Goal: Task Accomplishment & Management: Manage account settings

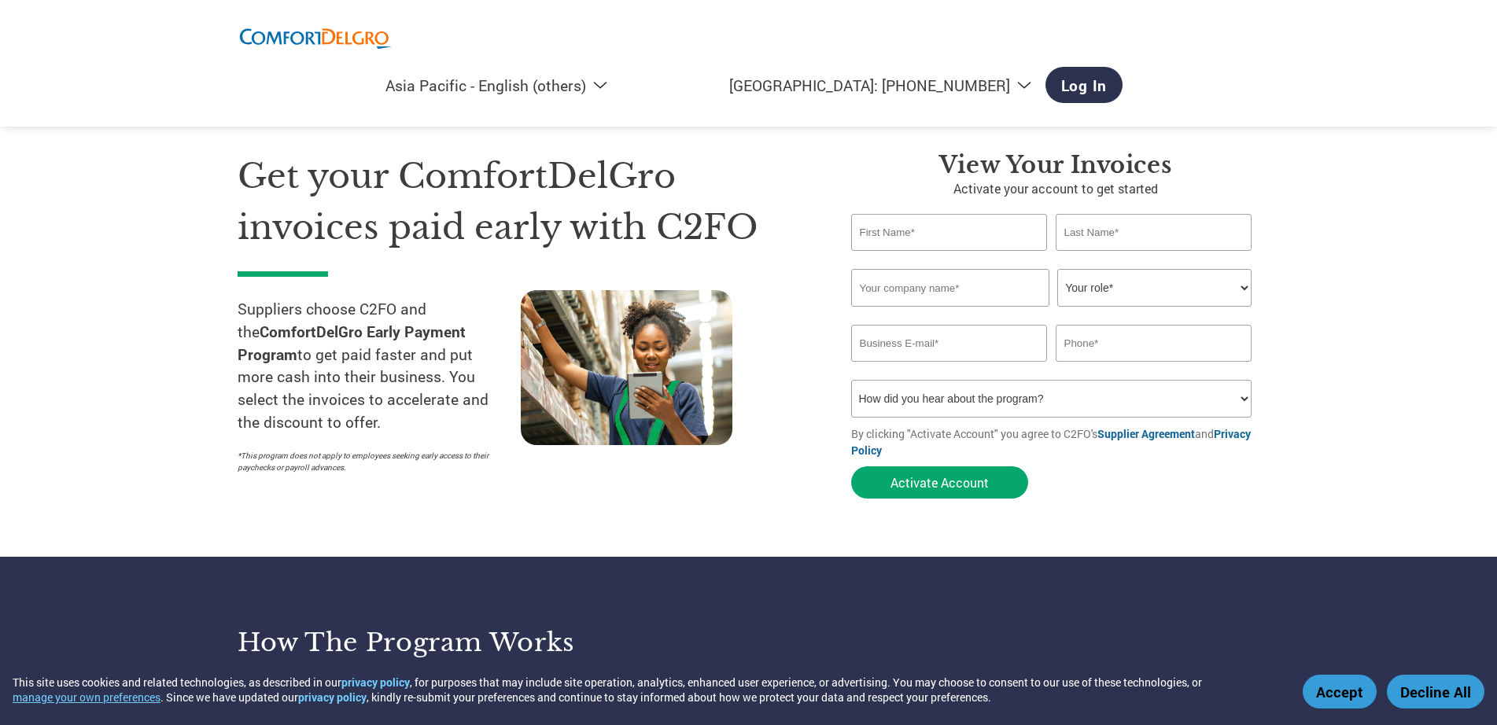
select select "en-AP"
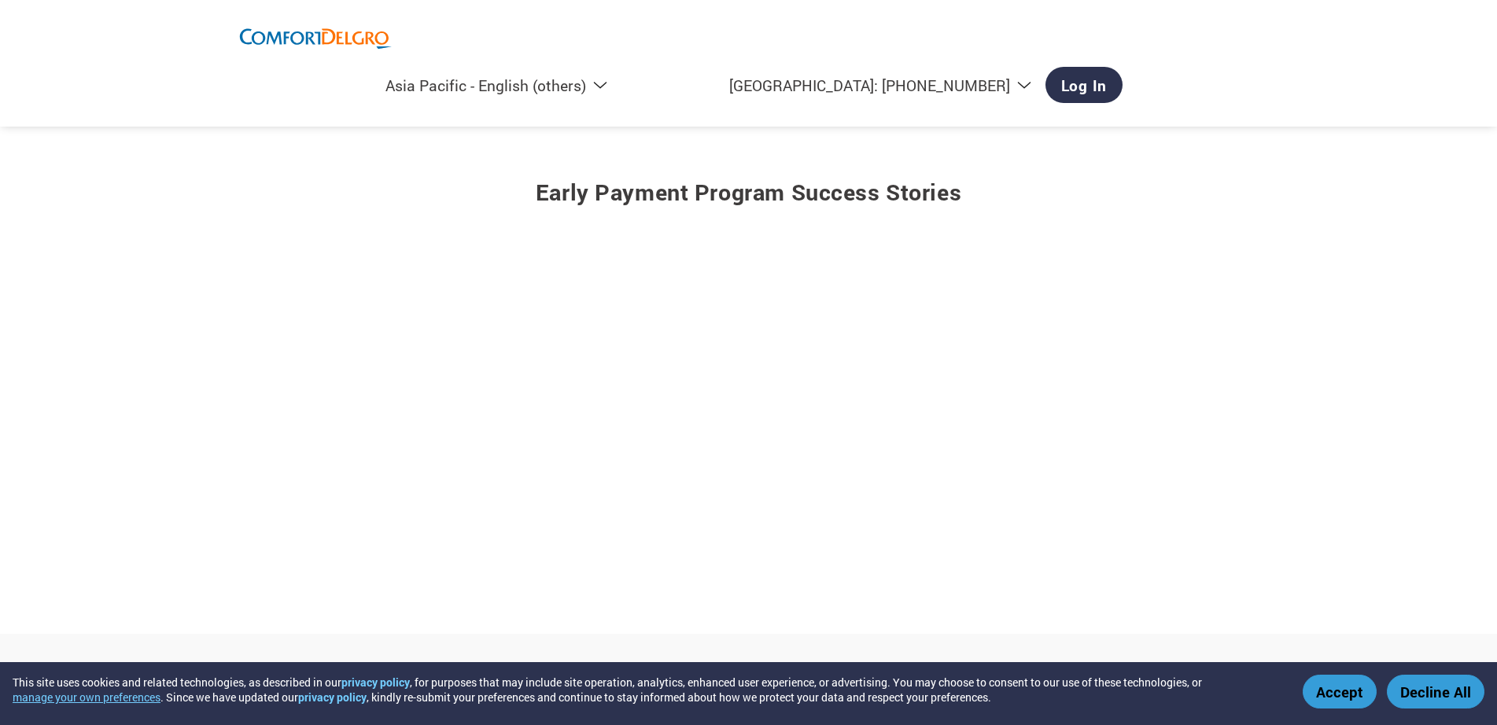
scroll to position [1740, 0]
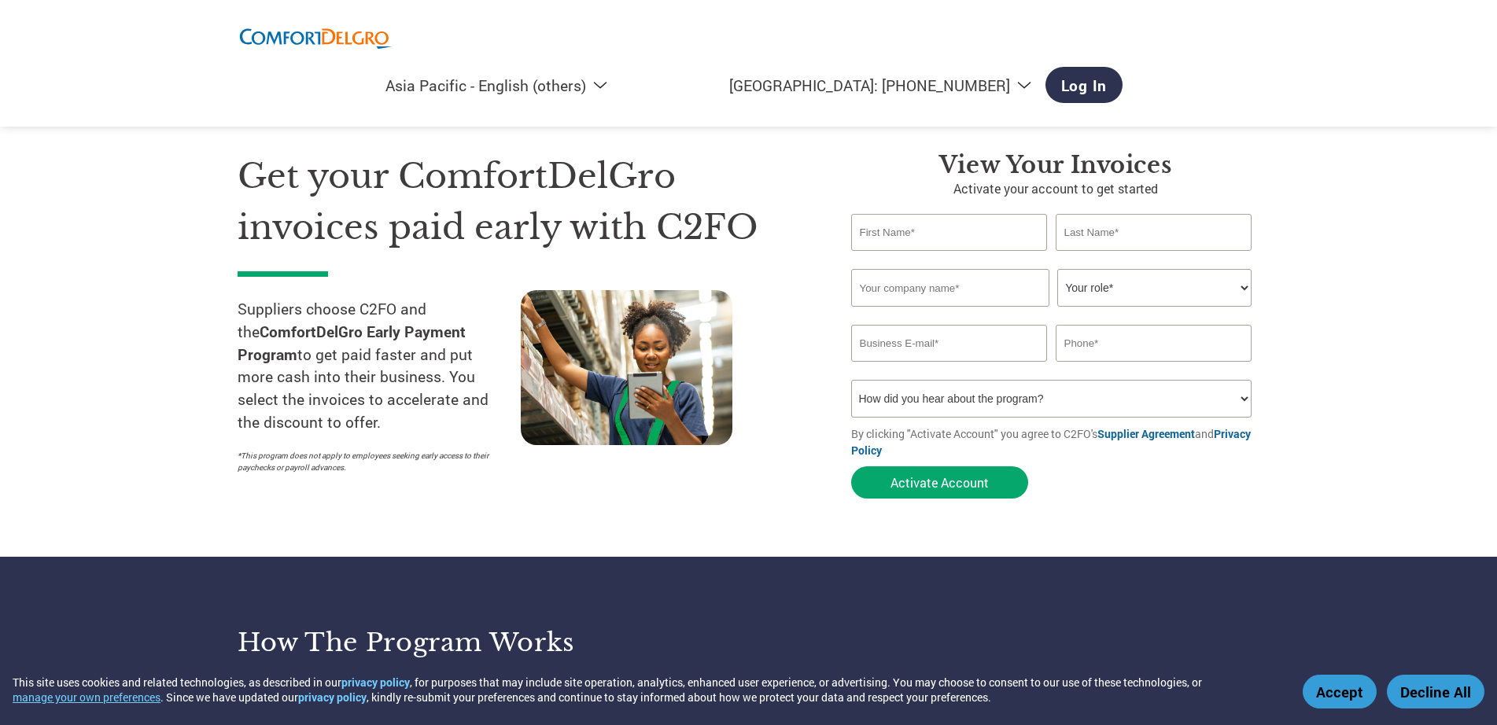
select select "en-AP"
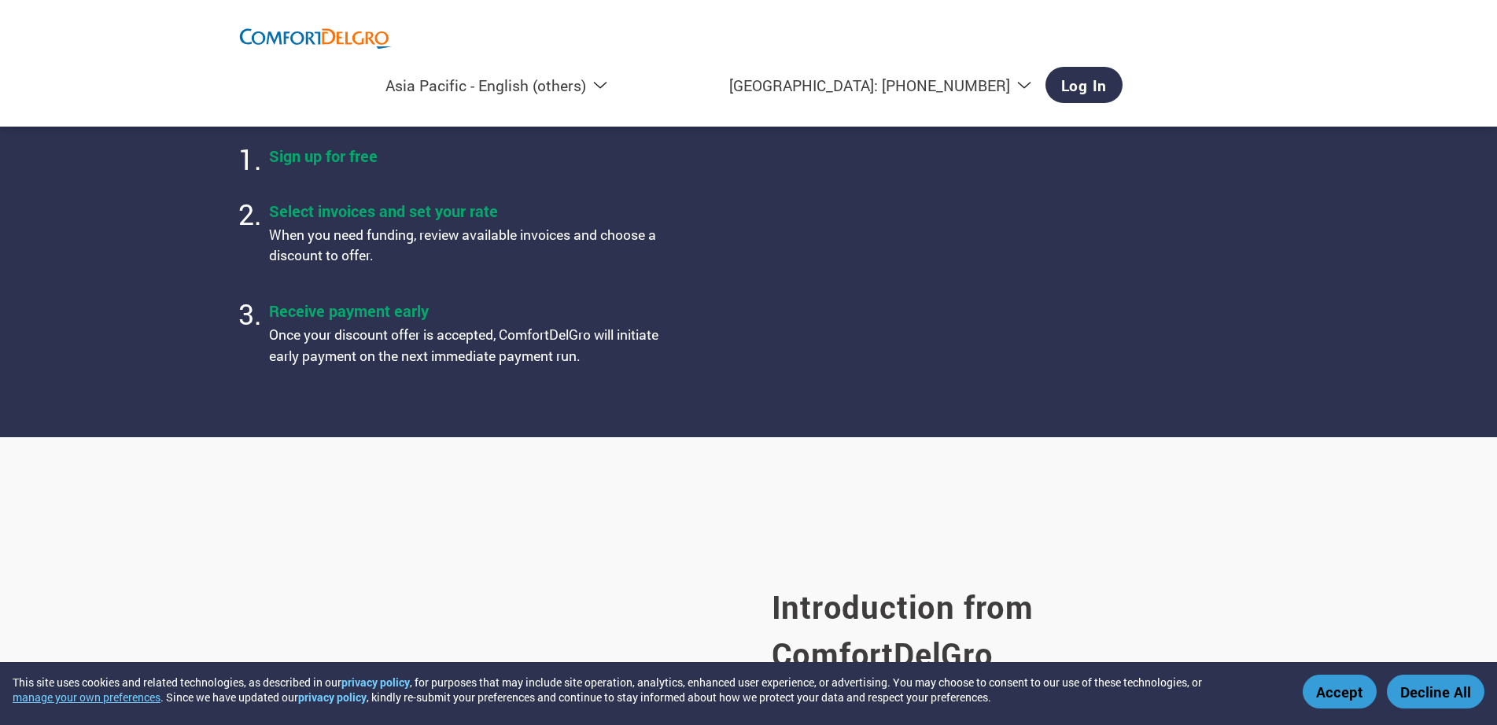
scroll to position [544, 0]
click at [1123, 67] on link "Log In" at bounding box center [1085, 85] width 78 height 36
